Goal: Information Seeking & Learning: Learn about a topic

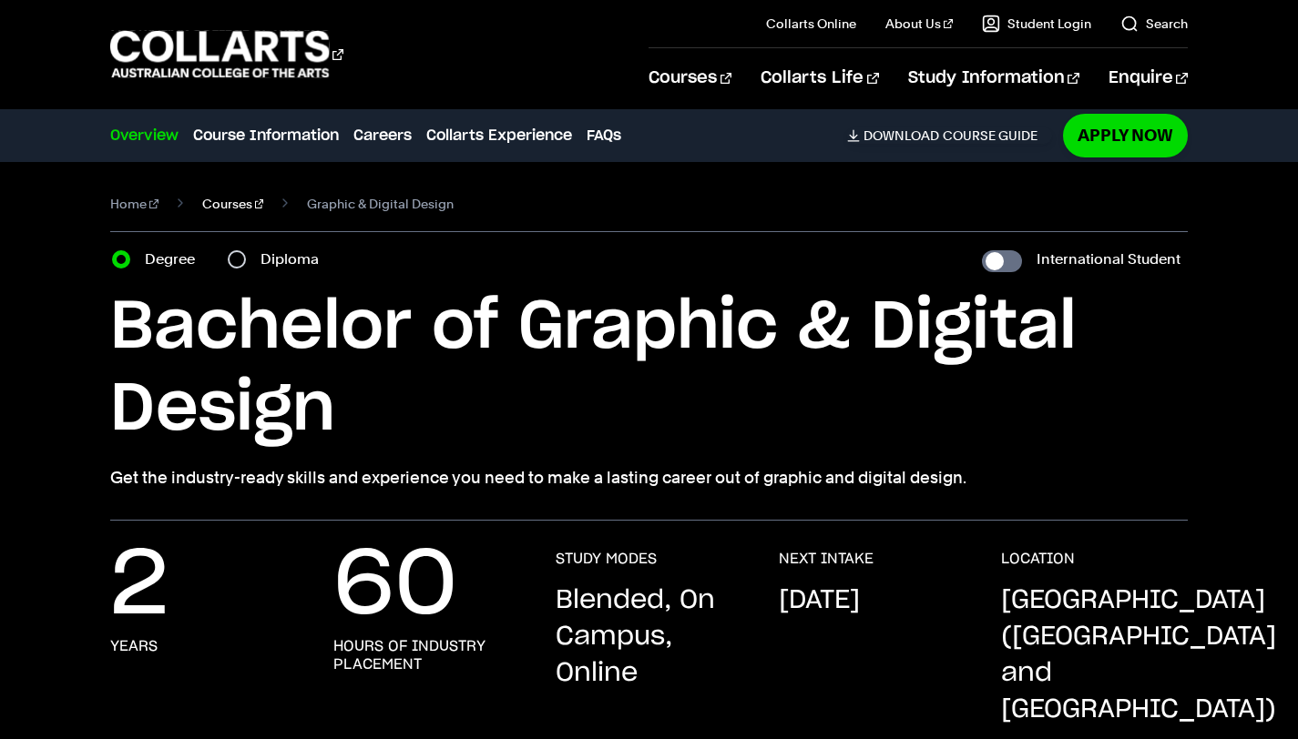
click at [217, 209] on link "Courses" at bounding box center [233, 203] width 62 height 25
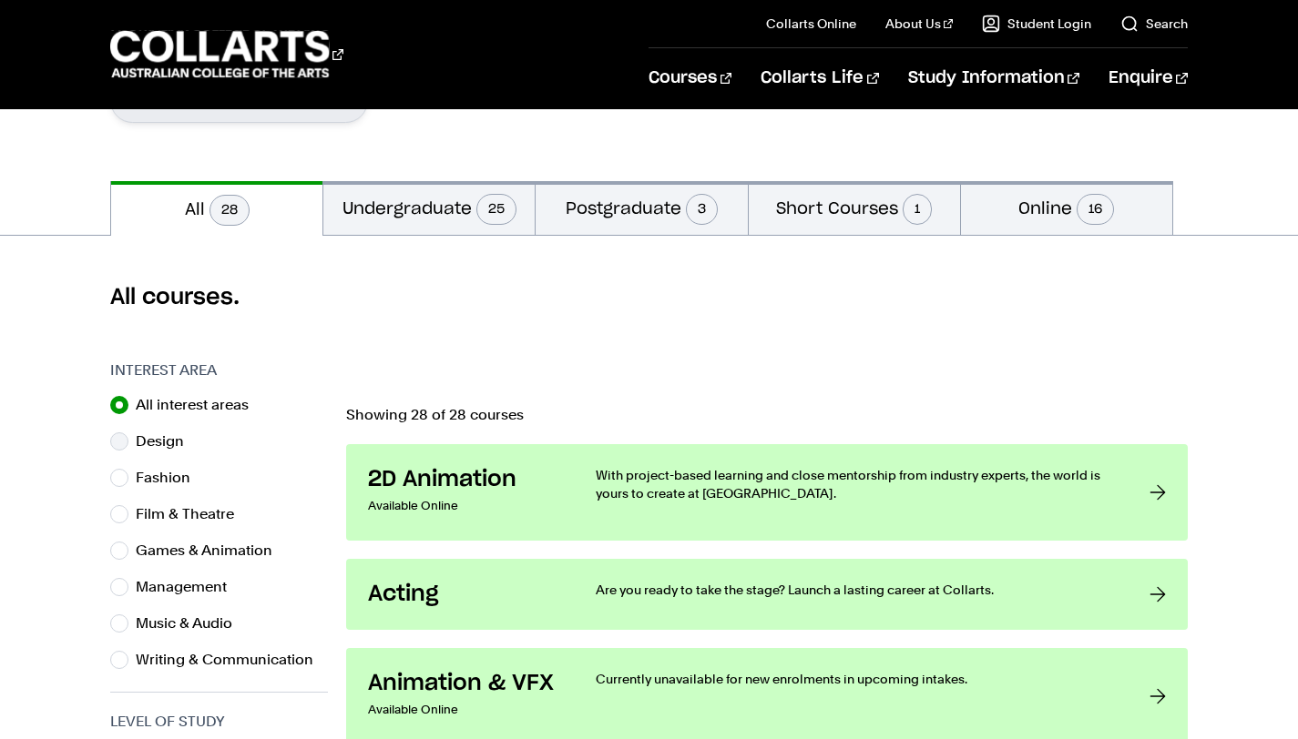
scroll to position [336, 0]
click at [178, 525] on label "Film & Theatre" at bounding box center [192, 513] width 113 height 25
click at [128, 523] on input "Film & Theatre" at bounding box center [119, 514] width 18 height 18
radio input "true"
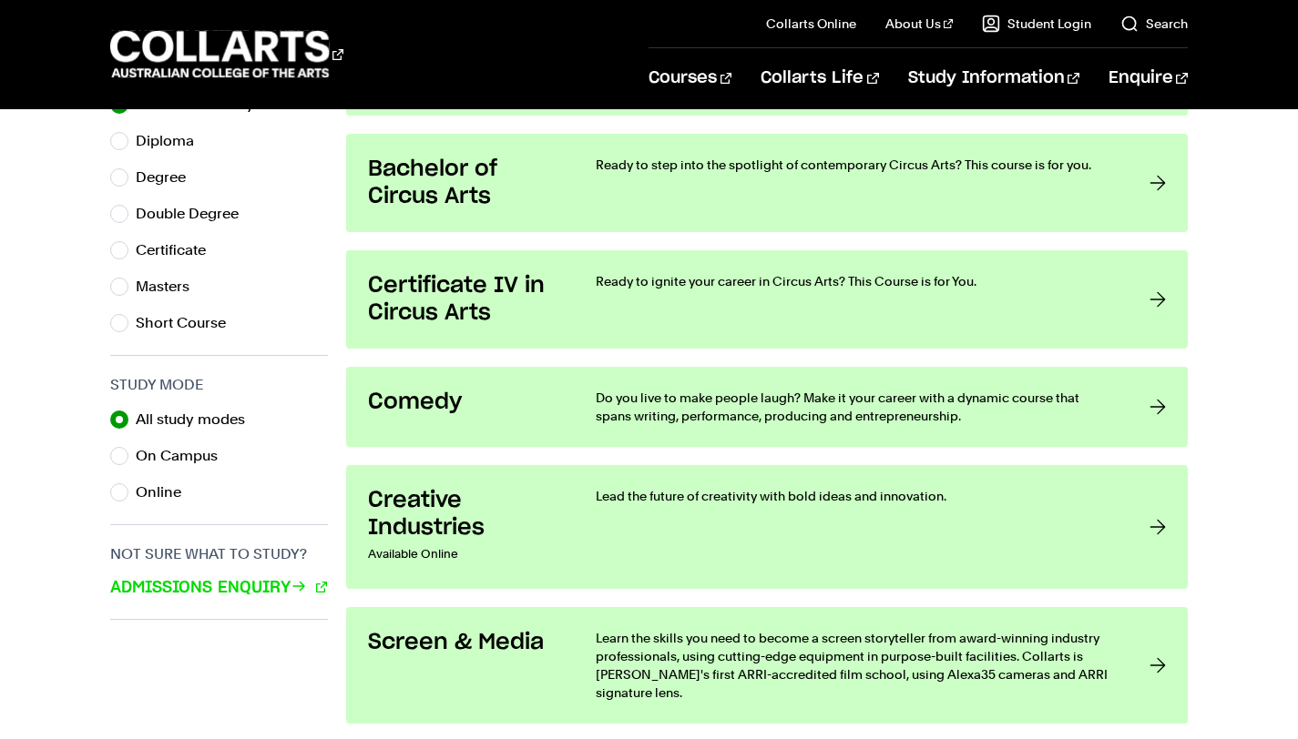
scroll to position [884, 0]
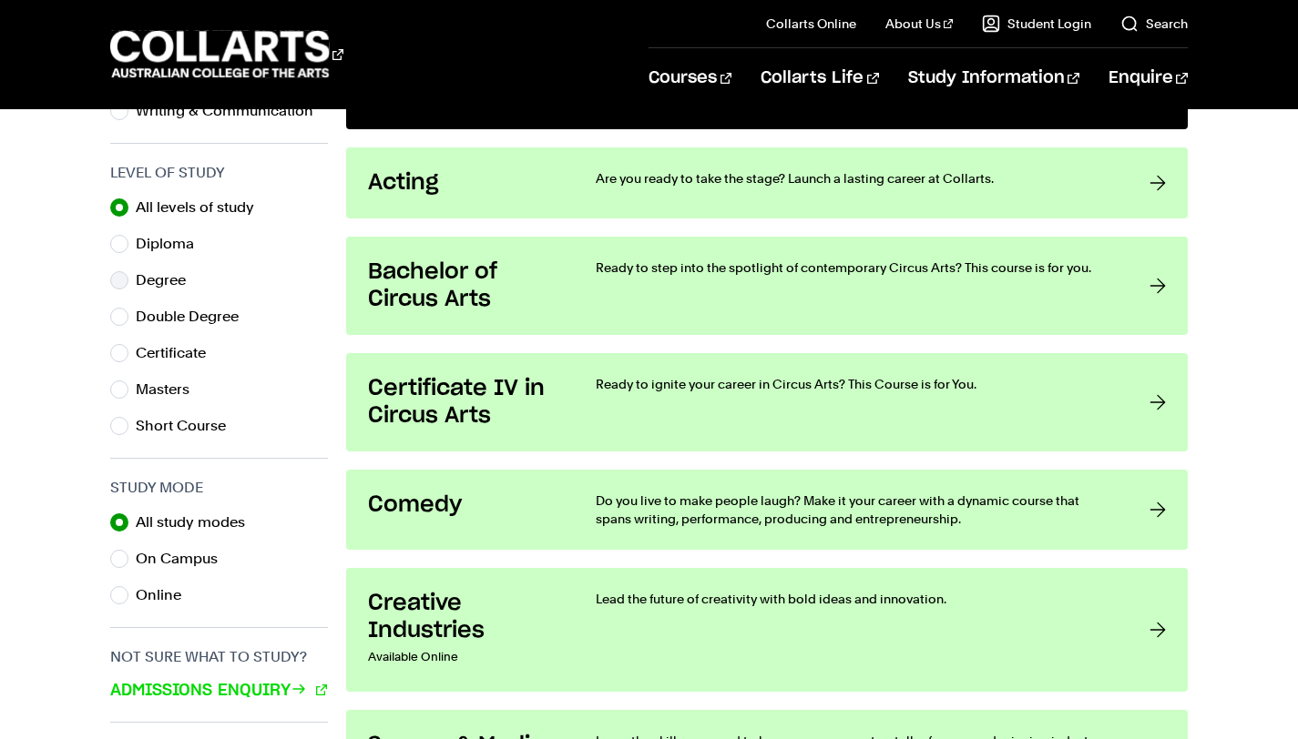
click at [165, 271] on label "Degree" at bounding box center [168, 280] width 65 height 25
click at [128, 271] on input "Degree" at bounding box center [119, 280] width 18 height 18
radio input "true"
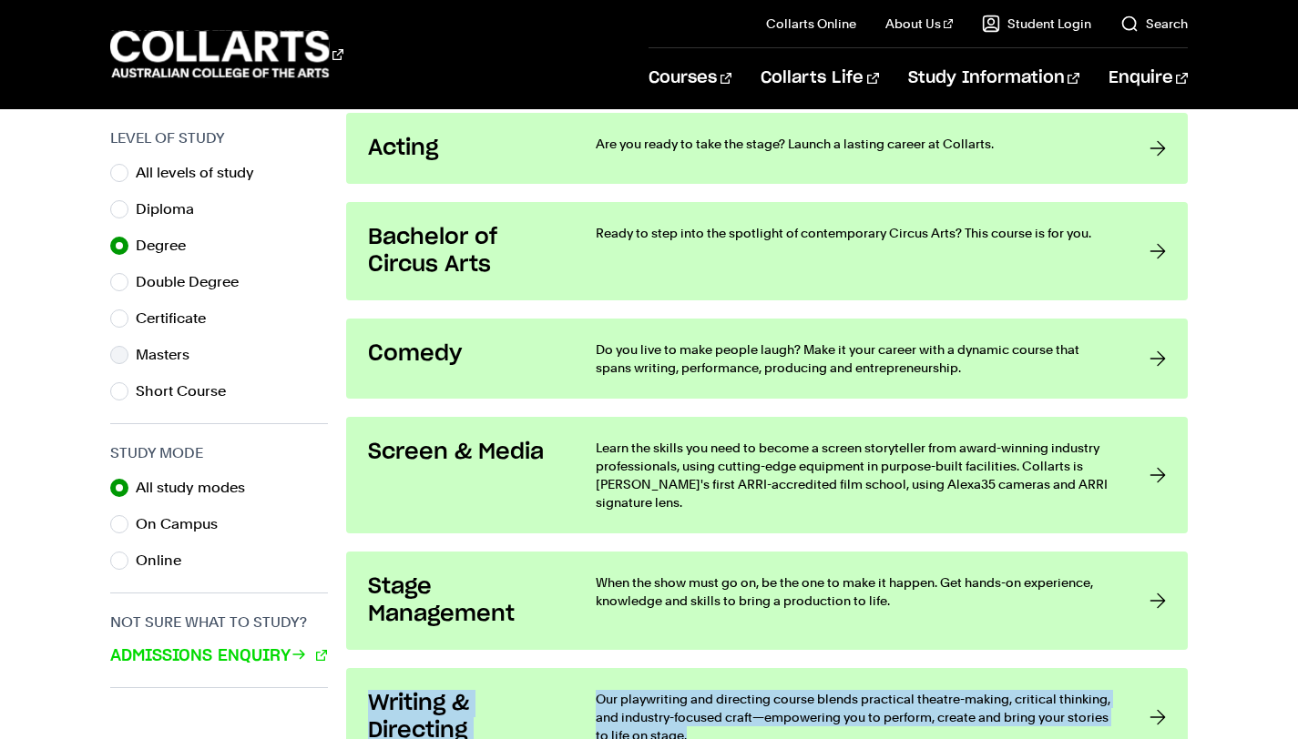
scroll to position [902, 0]
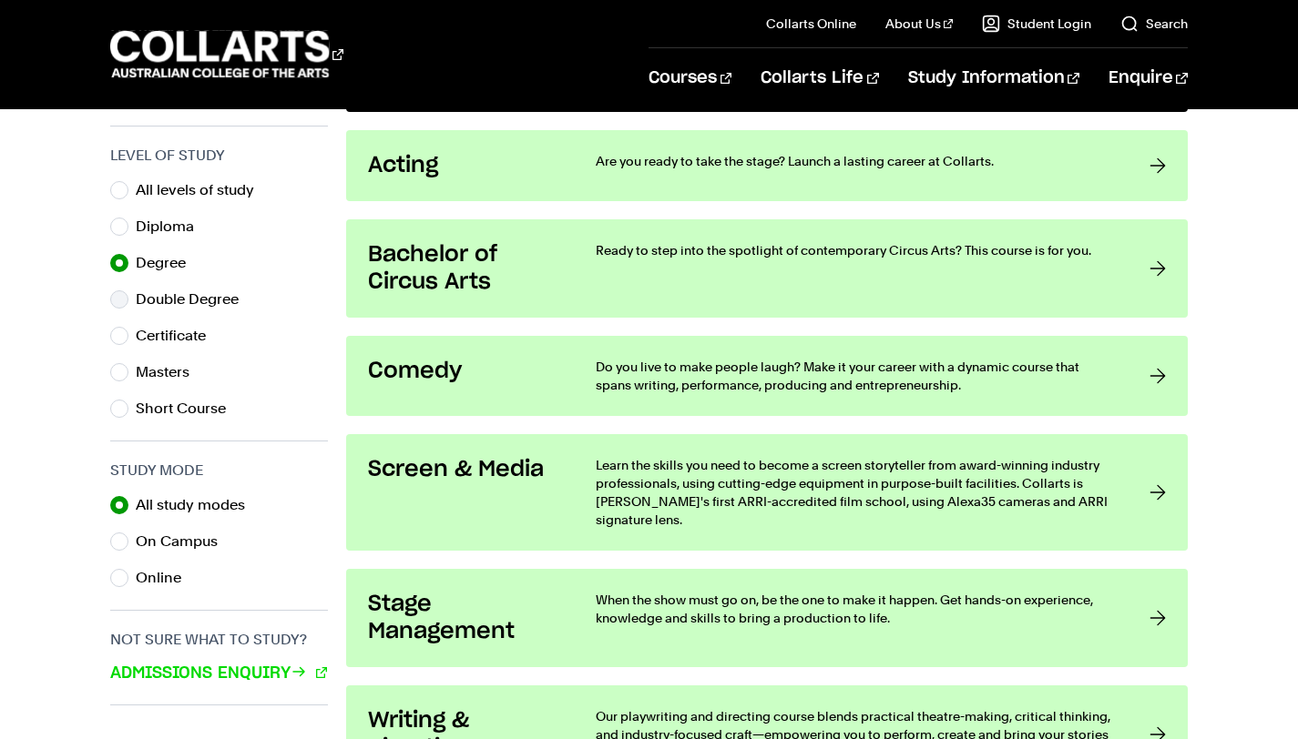
click at [214, 303] on label "Double Degree" at bounding box center [194, 299] width 117 height 25
click at [128, 303] on input "Double Degree" at bounding box center [119, 300] width 18 height 18
radio input "true"
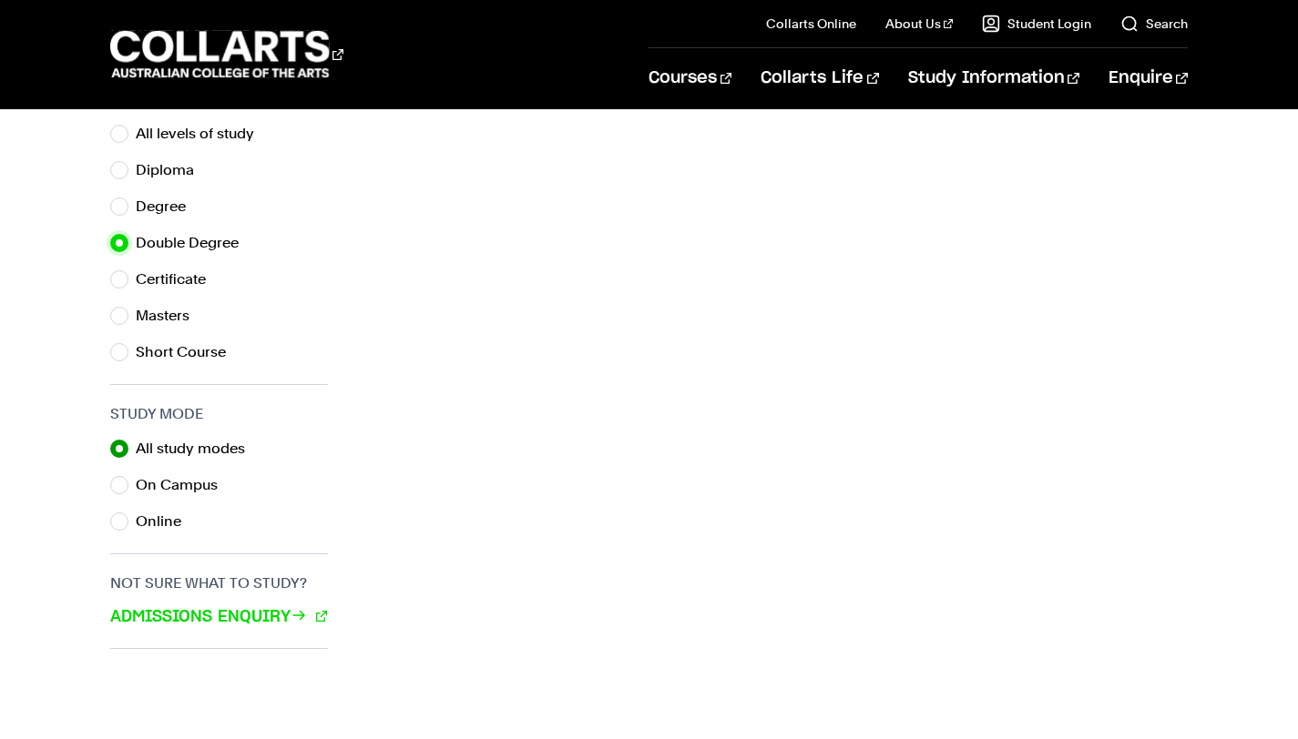
scroll to position [997, 0]
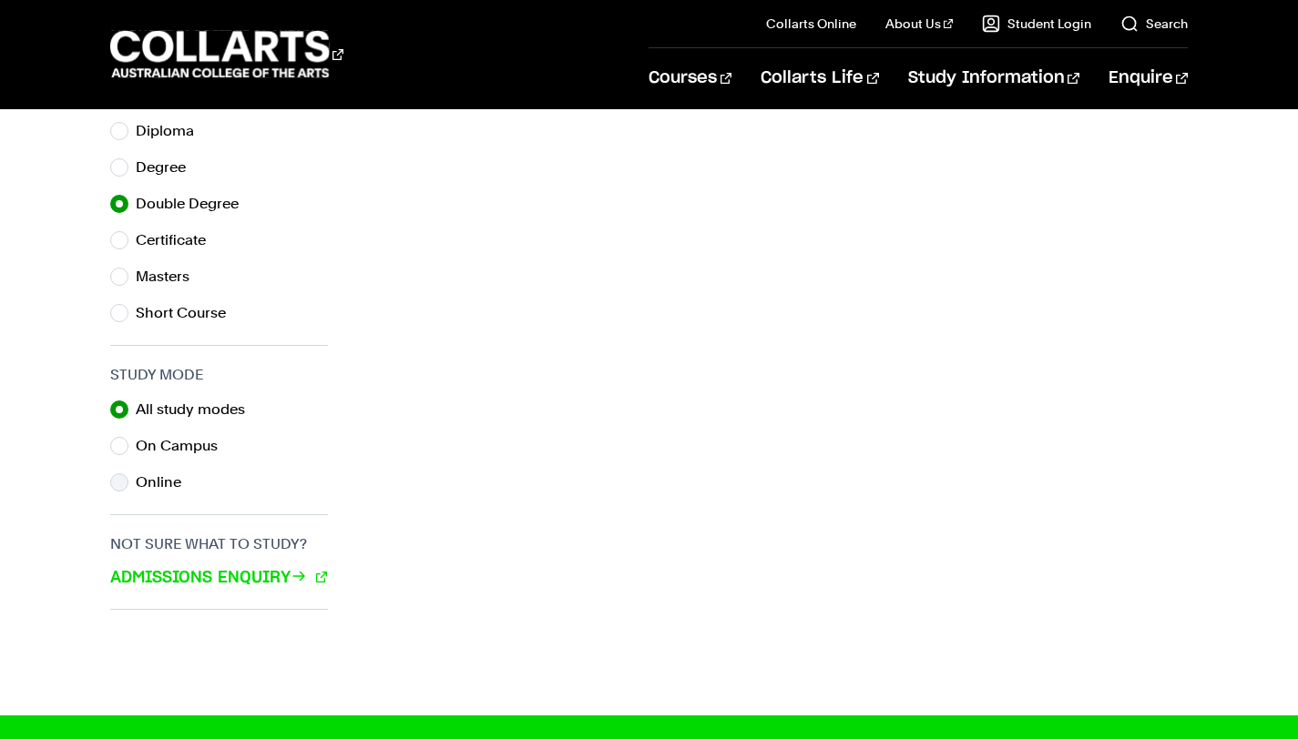
click at [140, 485] on label "Online" at bounding box center [166, 482] width 60 height 25
click at [128, 485] on input "Online" at bounding box center [119, 483] width 18 height 18
radio input "true"
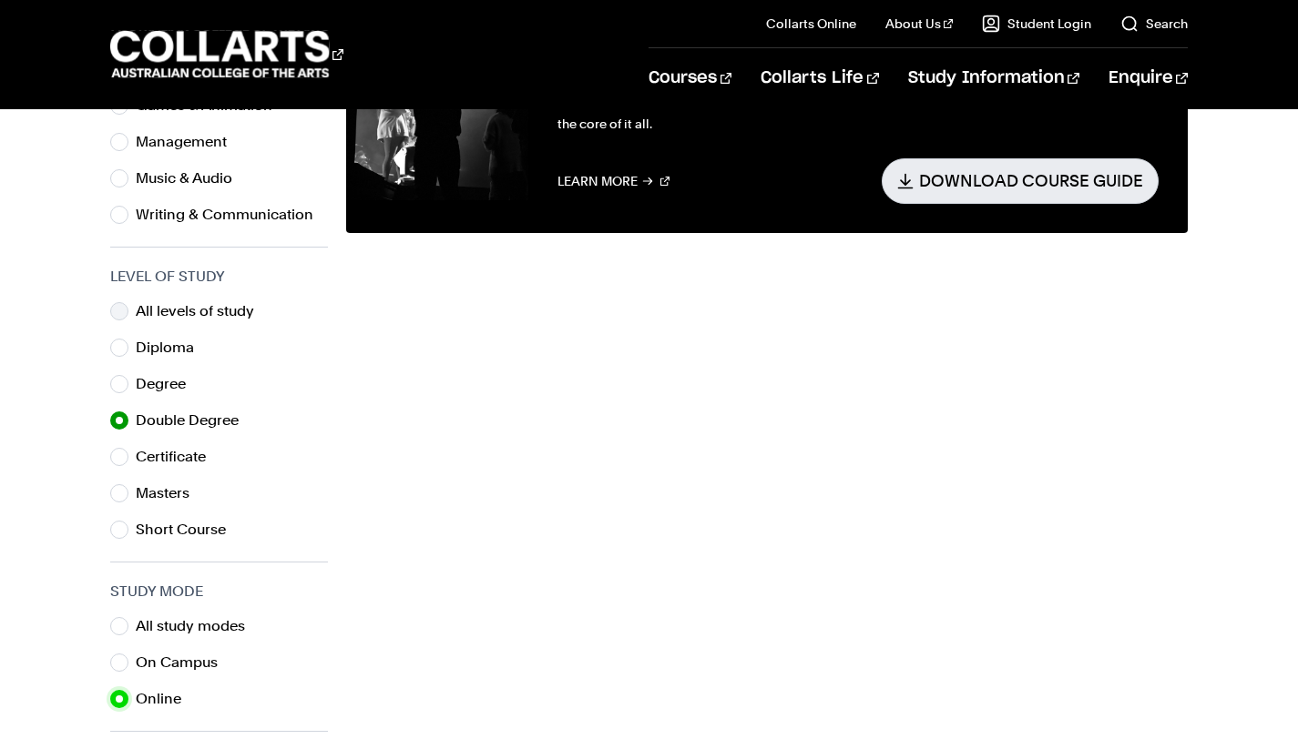
scroll to position [780, 0]
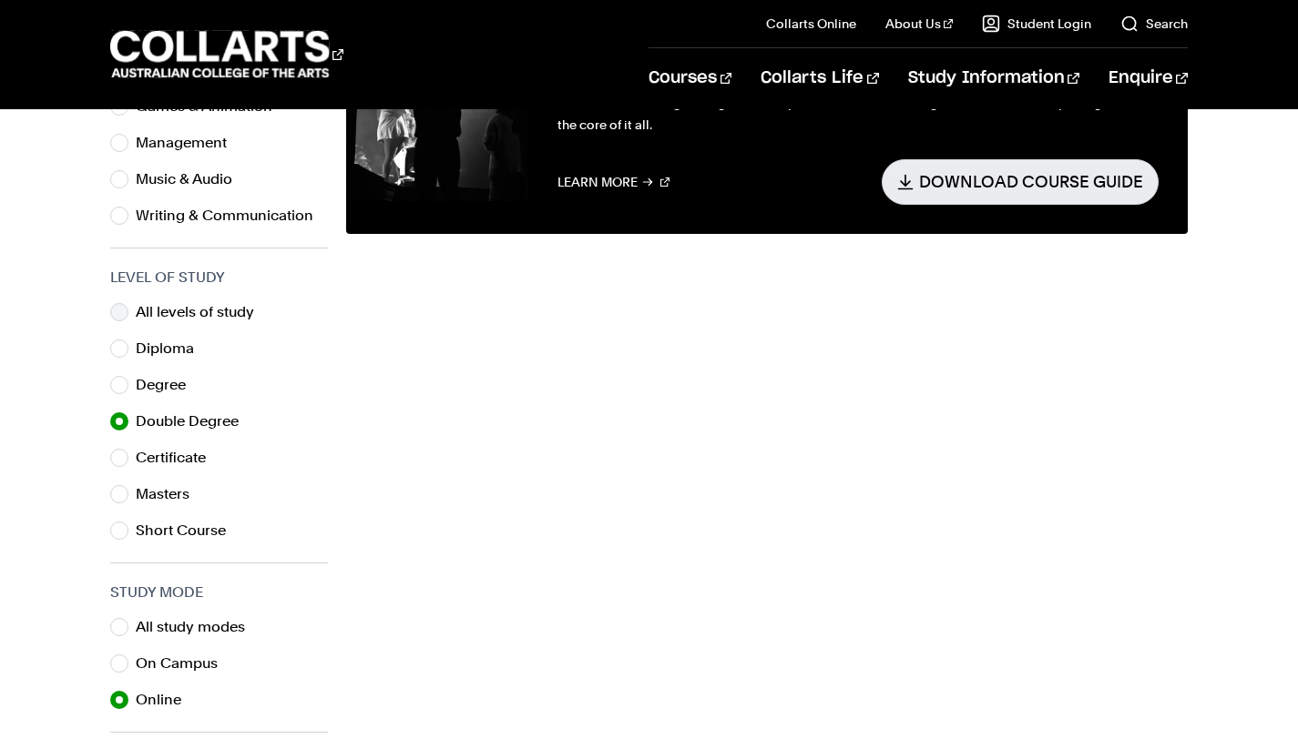
click at [175, 316] on label "All levels of study" at bounding box center [202, 312] width 133 height 25
click at [128, 316] on input "All levels of study" at bounding box center [119, 312] width 18 height 18
radio input "true"
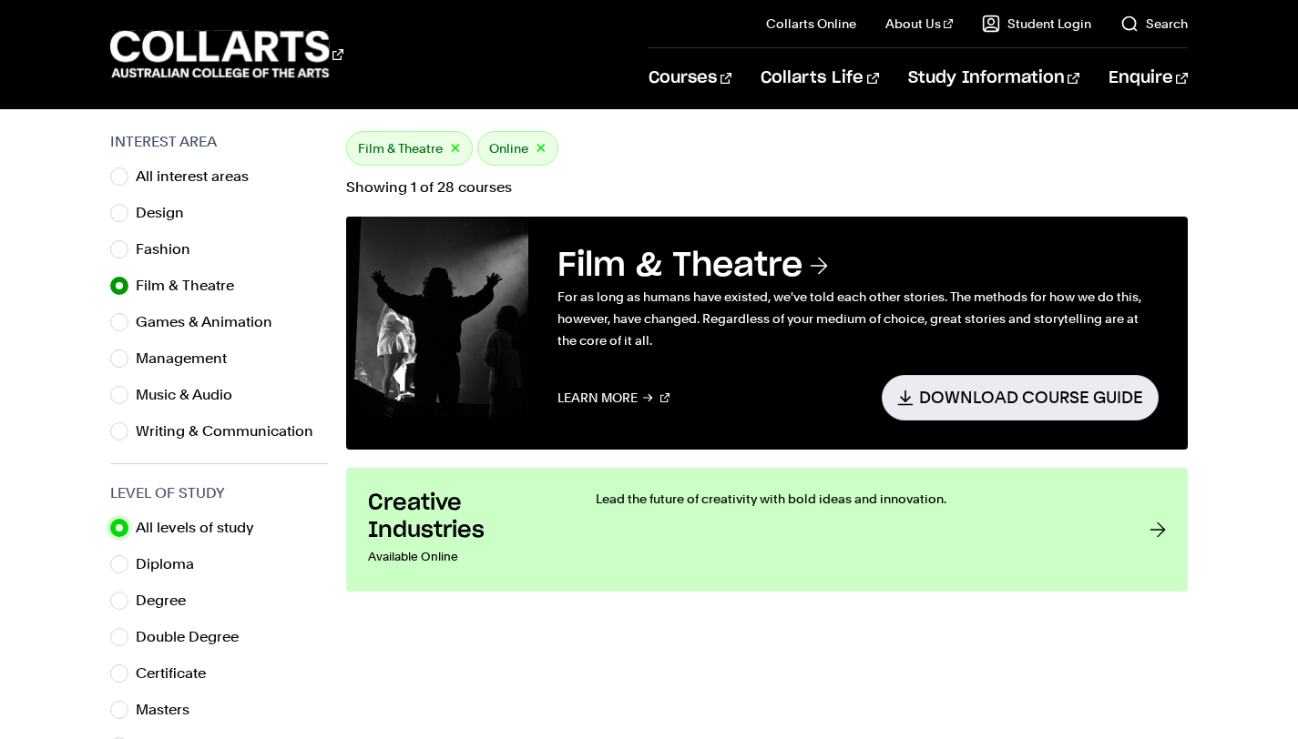
scroll to position [433, 0]
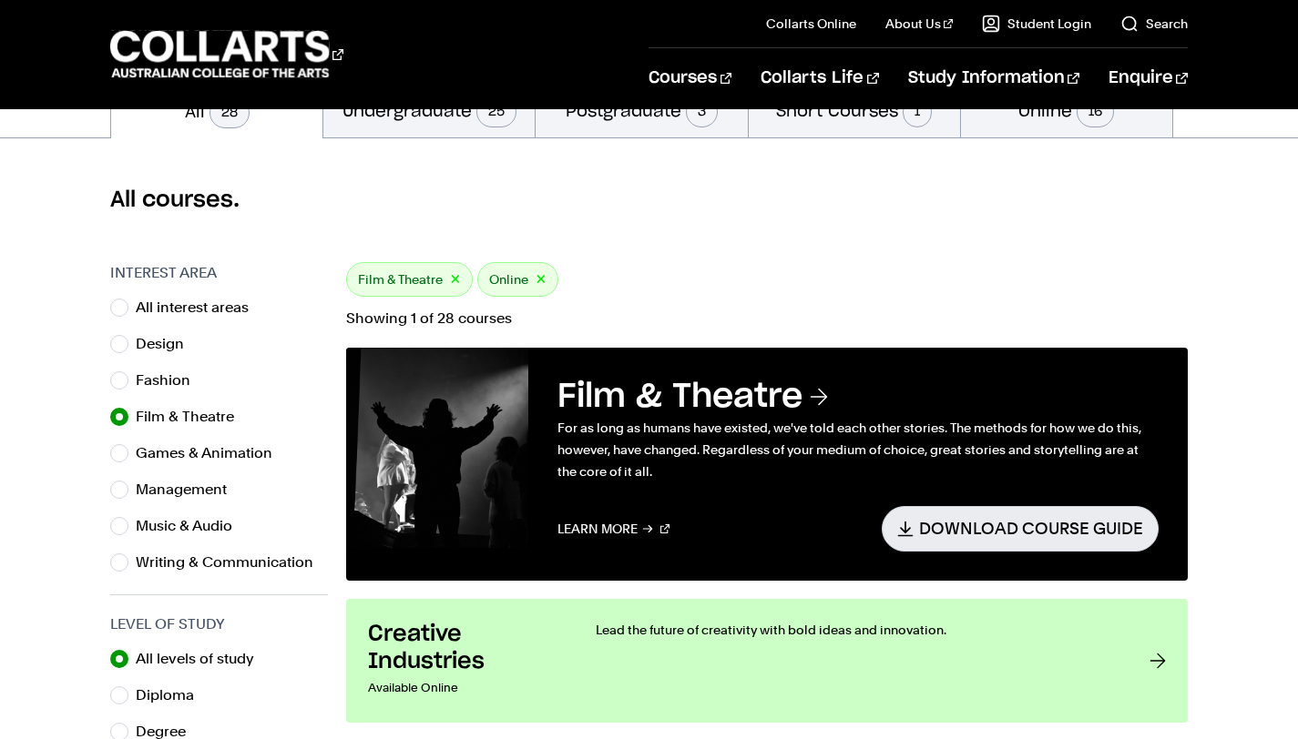
click at [751, 435] on p "For as long as humans have existed, we've told each other stories. The methods …" at bounding box center [857, 450] width 601 height 66
click at [656, 335] on section "Film & Theatre × Online × Showing 1 of 28 courses Film & Theatre For as long as…" at bounding box center [766, 727] width 841 height 931
click at [667, 394] on h3 "Film & Theatre" at bounding box center [857, 397] width 601 height 40
click at [607, 519] on link "Learn More" at bounding box center [613, 528] width 112 height 45
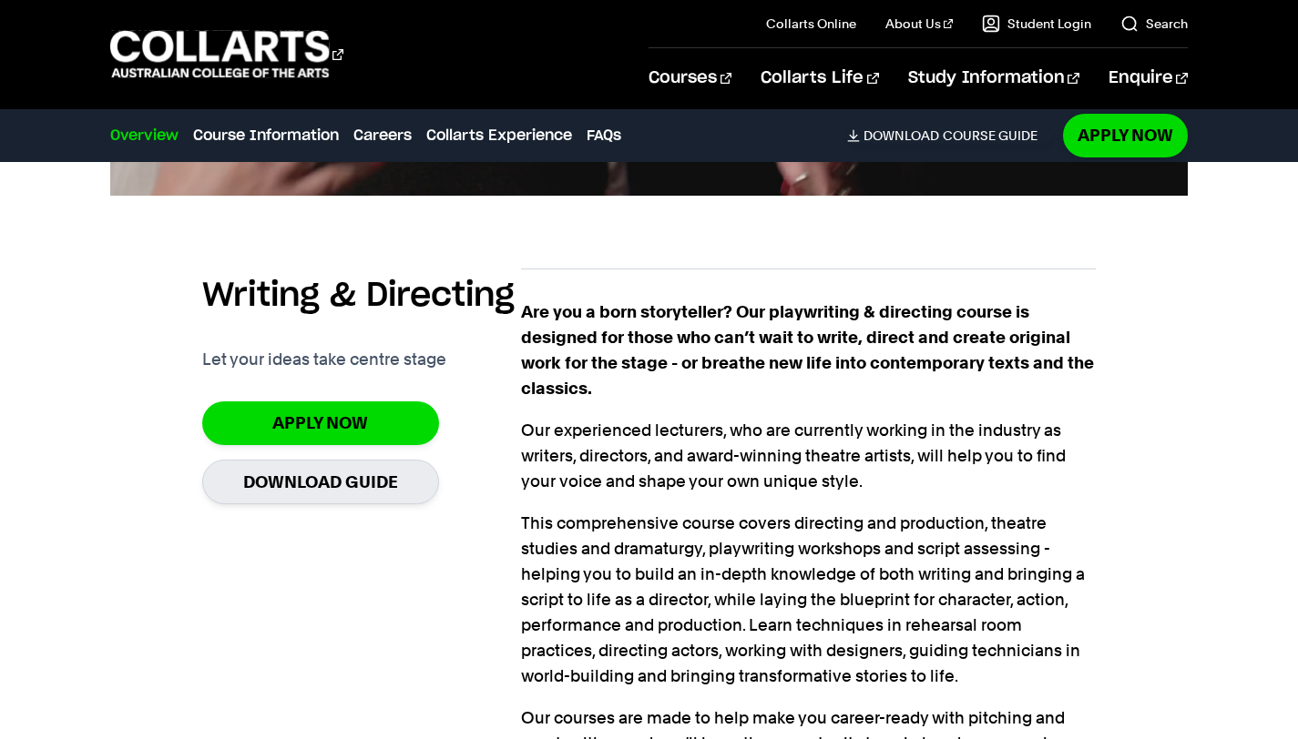
scroll to position [1200, 0]
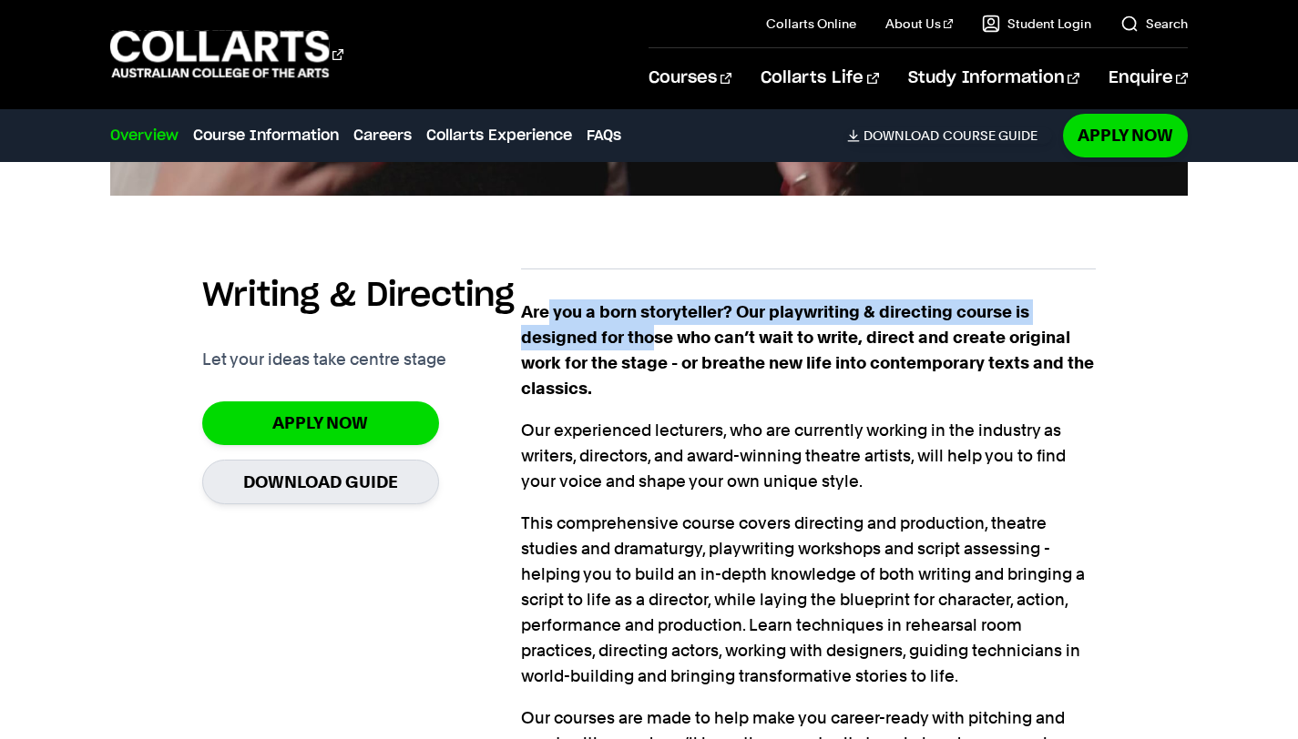
drag, startPoint x: 550, startPoint y: 273, endPoint x: 649, endPoint y: 301, distance: 103.2
click at [649, 302] on strong "Are you a born storyteller? Our playwriting & directing course is designed for …" at bounding box center [807, 350] width 573 height 96
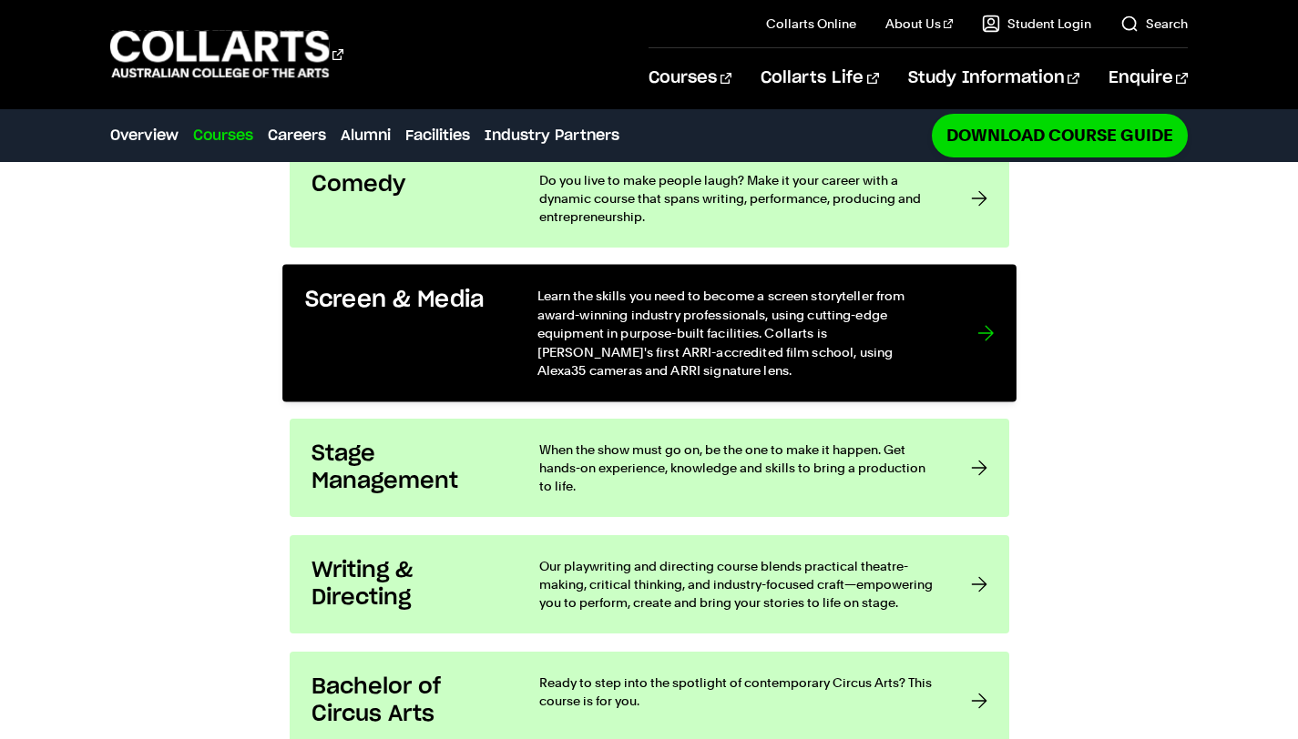
scroll to position [1466, 0]
